Goal: Task Accomplishment & Management: Manage account settings

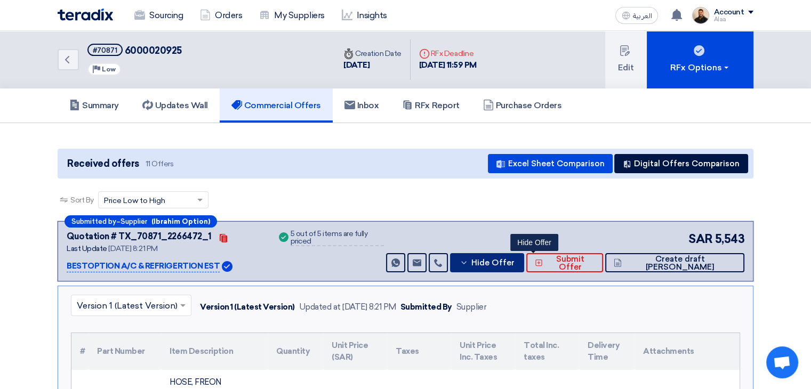
click at [514, 259] on span "Hide Offer" at bounding box center [492, 263] width 43 height 8
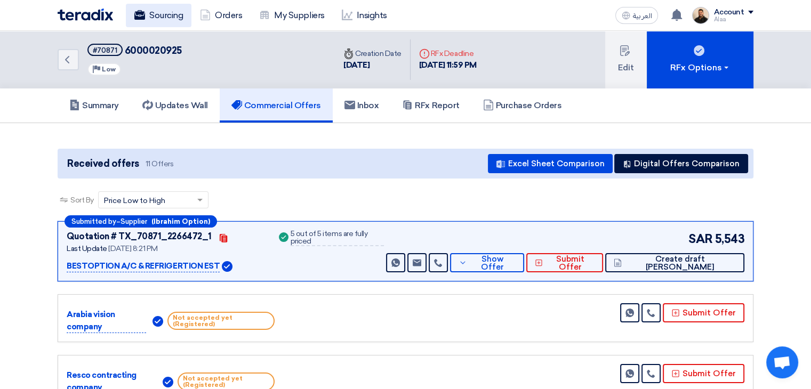
click at [174, 18] on link "Sourcing" at bounding box center [159, 15] width 66 height 23
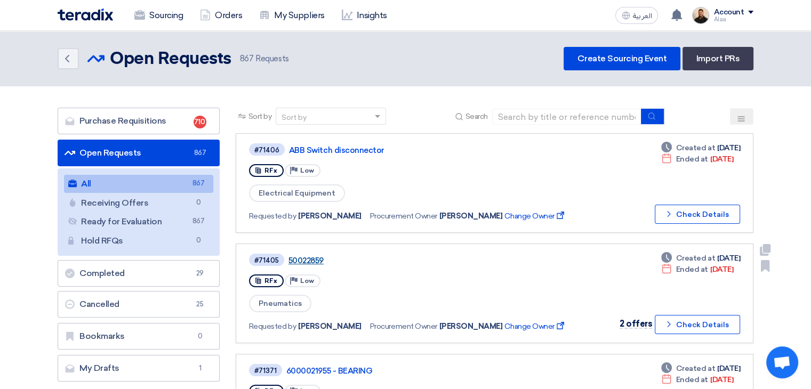
click at [317, 256] on link "50022859" at bounding box center [421, 261] width 266 height 10
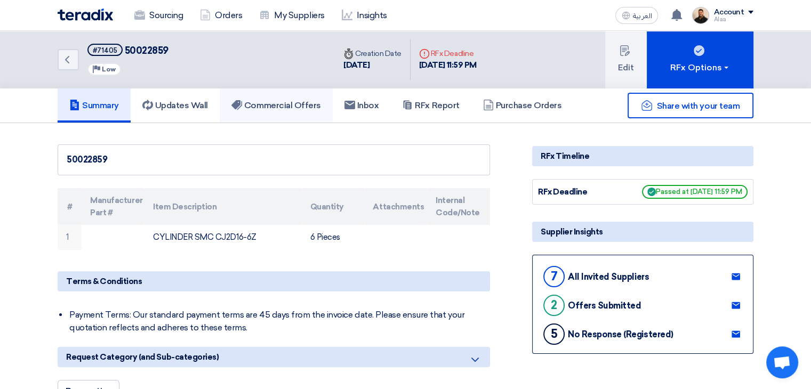
click at [299, 111] on link "Commercial Offers" at bounding box center [276, 105] width 113 height 34
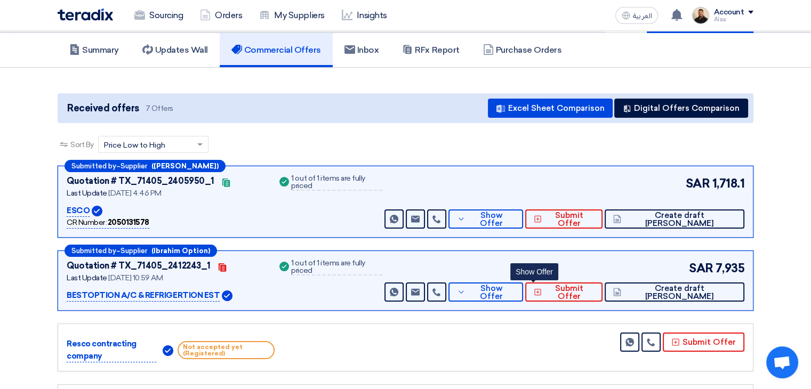
scroll to position [107, 0]
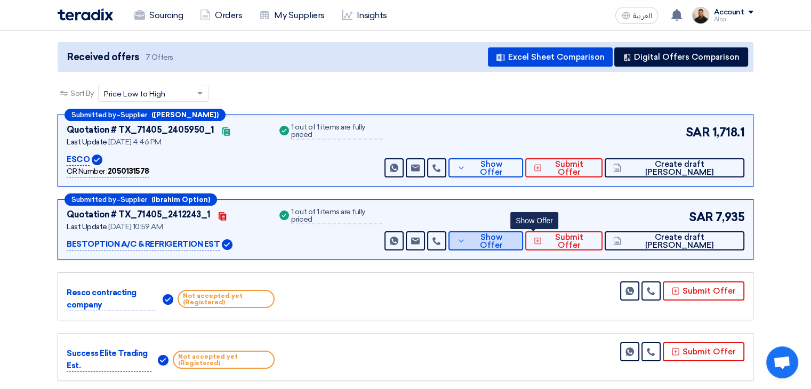
click at [515, 242] on button "Show Offer" at bounding box center [485, 240] width 75 height 19
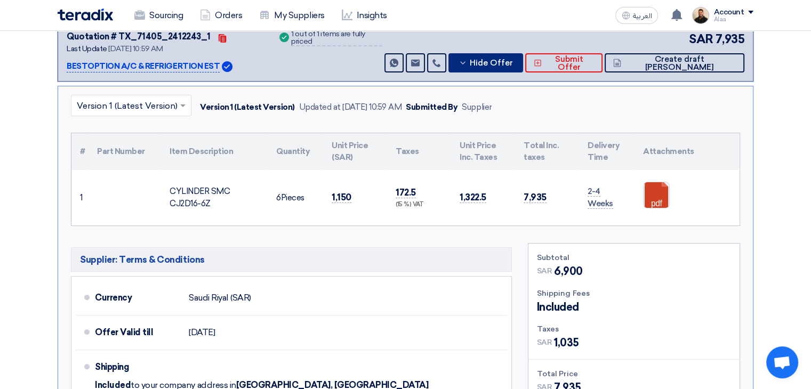
scroll to position [266, 0]
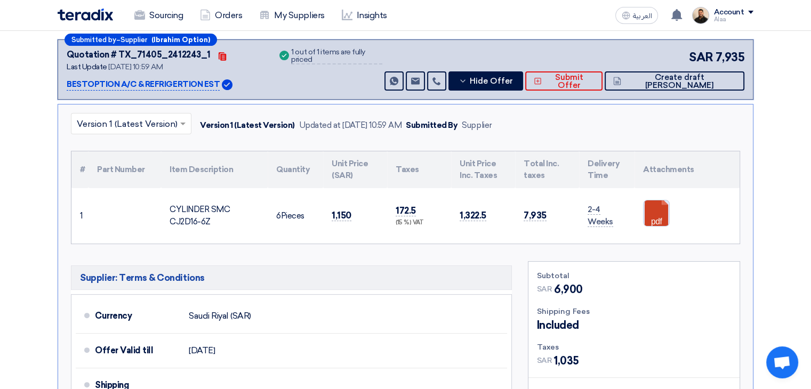
click at [649, 216] on link at bounding box center [685, 232] width 85 height 64
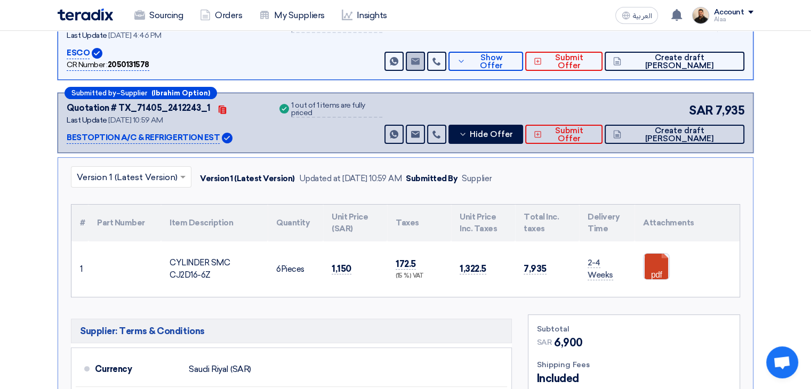
scroll to position [0, 0]
